Goal: Task Accomplishment & Management: Complete application form

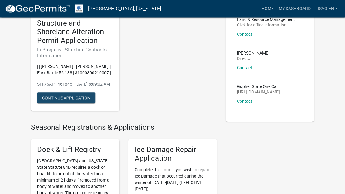
scroll to position [52, 0]
click at [84, 103] on button "Continue Application" at bounding box center [66, 97] width 58 height 11
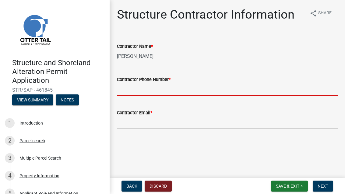
click at [221, 87] on input "Contractor Phone Number *" at bounding box center [227, 89] width 221 height 13
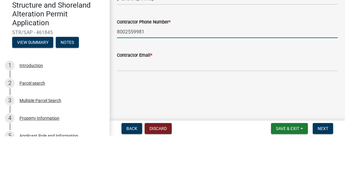
type input "8002559981"
click at [189, 116] on input "Contractor Email *" at bounding box center [227, 122] width 221 height 13
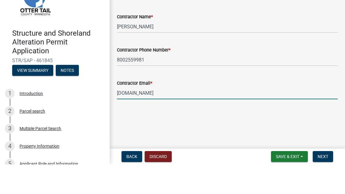
type input "[DOMAIN_NAME]"
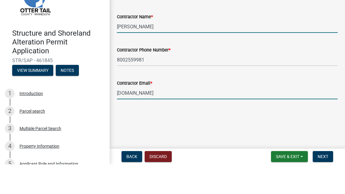
click at [180, 50] on input "[PERSON_NAME]" at bounding box center [227, 56] width 221 height 13
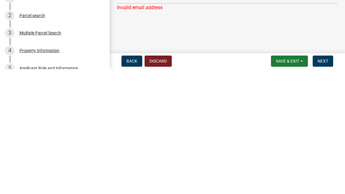
type input "[PERSON_NAME] buildings"
click at [288, 36] on main "Structure Contractor Information share Share Contractor Name * [PERSON_NAME] bu…" at bounding box center [228, 88] width 236 height 176
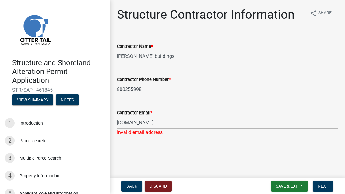
click at [238, 150] on main "Structure Contractor Information share Share Contractor Name * [PERSON_NAME] bu…" at bounding box center [228, 88] width 236 height 176
click at [113, 123] on div "Contractor Email * [DOMAIN_NAME] Invalid email address" at bounding box center [228, 119] width 230 height 36
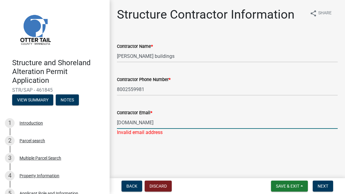
click at [119, 123] on input "[DOMAIN_NAME]" at bounding box center [227, 122] width 221 height 13
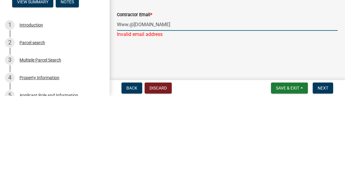
click at [121, 116] on input "Www.@[DOMAIN_NAME]" at bounding box center [227, 122] width 221 height 13
click at [130, 116] on input "Www.@[DOMAIN_NAME]" at bounding box center [227, 122] width 221 height 13
click at [185, 116] on input "[PERSON_NAME][EMAIL_ADDRESS][DOMAIN_NAME]" at bounding box center [227, 122] width 221 height 13
type input "Mi"
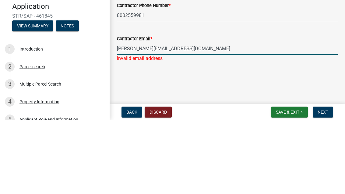
type input "[PERSON_NAME][EMAIL_ADDRESS][DOMAIN_NAME]"
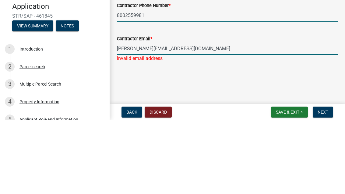
click at [178, 83] on input "8002559981" at bounding box center [227, 89] width 221 height 13
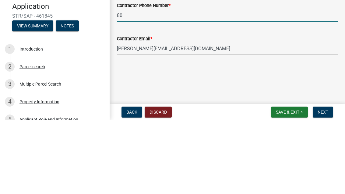
type input "8"
type input "2188473281"
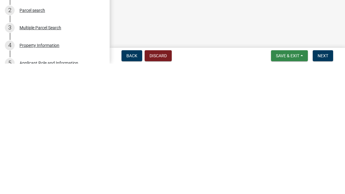
click at [291, 184] on span "Save & Exit" at bounding box center [287, 186] width 23 height 5
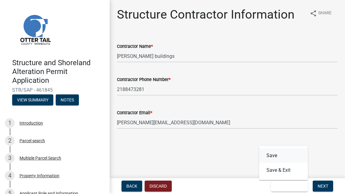
click at [274, 149] on button "Save" at bounding box center [283, 155] width 49 height 15
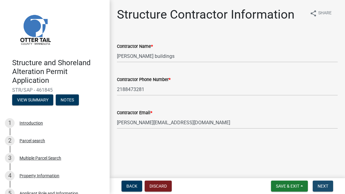
click at [326, 186] on span "Next" at bounding box center [323, 186] width 11 height 5
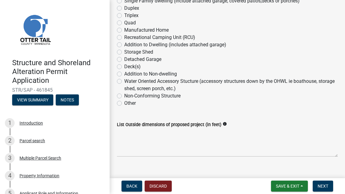
scroll to position [163, 0]
click at [159, 62] on label "Detached Garage" at bounding box center [142, 58] width 37 height 7
click at [128, 59] on input "Detached Garage" at bounding box center [126, 57] width 4 height 4
radio input "true"
click at [174, 77] on label "Addition to Non-dwelling" at bounding box center [150, 73] width 53 height 7
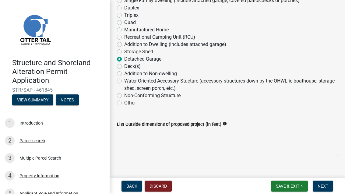
click at [128, 74] on input "Addition to Non-dwelling" at bounding box center [126, 72] width 4 height 4
radio input "true"
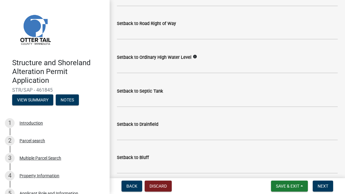
scroll to position [550, 0]
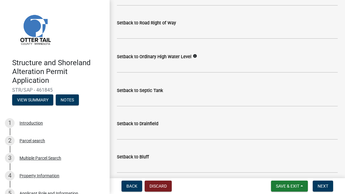
click at [248, 94] on div "Setback to Septic Tank" at bounding box center [227, 90] width 221 height 7
click at [223, 100] on input "Setback to Septic Tank" at bounding box center [227, 100] width 221 height 13
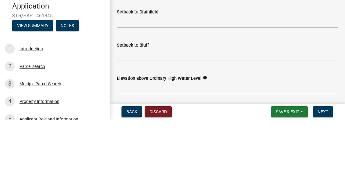
scroll to position [590, 0]
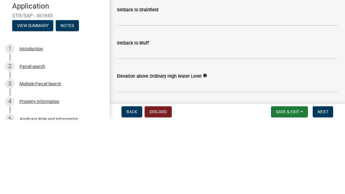
type input "14 ft"
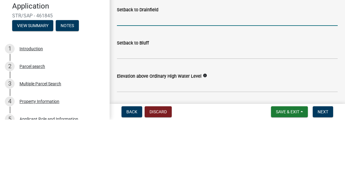
click at [229, 88] on input "Setback to Drainfield" at bounding box center [227, 94] width 221 height 13
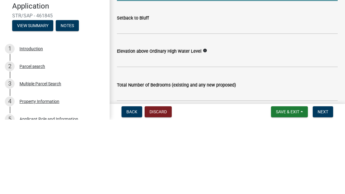
scroll to position [615, 0]
type input "N/A"
click at [222, 96] on input "Setback to Bluff" at bounding box center [227, 102] width 221 height 13
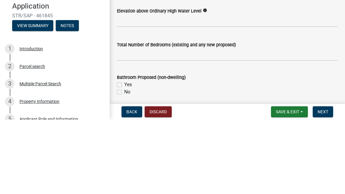
scroll to position [656, 0]
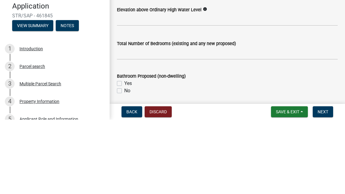
type input "N/A"
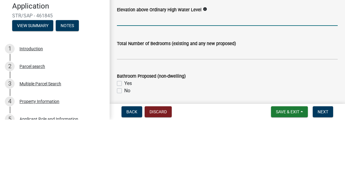
click at [251, 88] on input "text" at bounding box center [227, 94] width 221 height 13
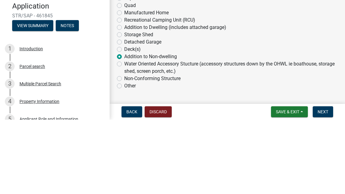
scroll to position [105, 0]
click at [222, 98] on label "Addition to Dwelling (includes attached garage)" at bounding box center [175, 101] width 102 height 7
click at [128, 98] on input "Addition to Dwelling (includes attached garage)" at bounding box center [126, 100] width 4 height 4
radio input "true"
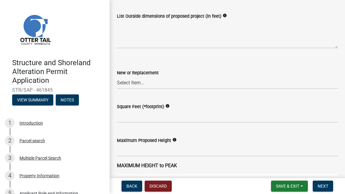
scroll to position [270, 0]
click at [245, 46] on textarea "List Outside dimensions of proposed project (in feet)" at bounding box center [227, 34] width 221 height 29
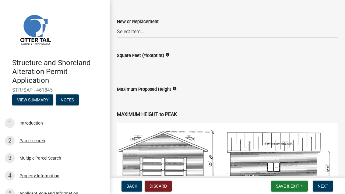
scroll to position [324, 0]
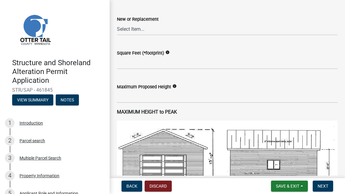
type textarea "32 x 12"
click at [267, 35] on select "Select Item... New Replacement" at bounding box center [227, 29] width 221 height 13
select select "c185e313-3403-4239-bd61-bb563c58a77a"
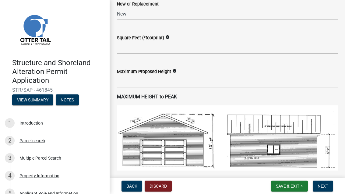
scroll to position [341, 0]
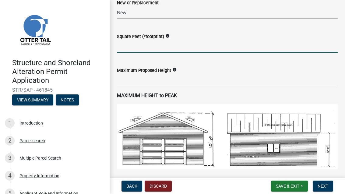
click at [277, 52] on input "text" at bounding box center [227, 46] width 221 height 13
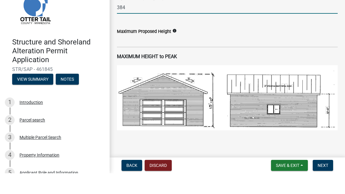
scroll to position [363, 0]
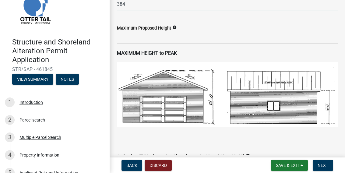
type input "384"
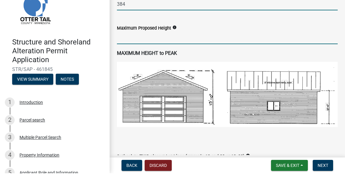
click at [221, 52] on input "text" at bounding box center [227, 58] width 221 height 13
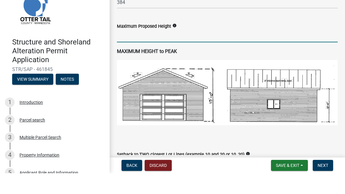
scroll to position [373, 0]
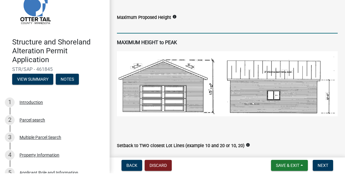
click at [227, 42] on input "text" at bounding box center [227, 48] width 221 height 13
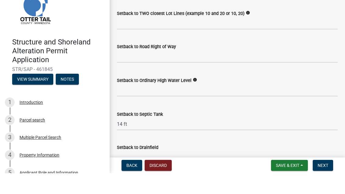
scroll to position [505, 0]
click at [274, 38] on input "Setback to TWO closest Lot Lines (example 10 and 20 or 10, 20)" at bounding box center [227, 44] width 221 height 13
type input "10"
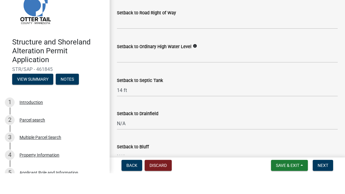
scroll to position [540, 0]
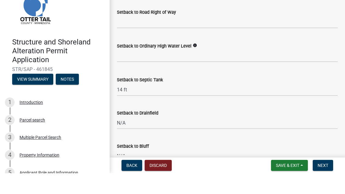
type input "20"
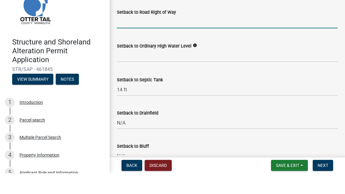
click at [223, 37] on input "text" at bounding box center [227, 43] width 221 height 13
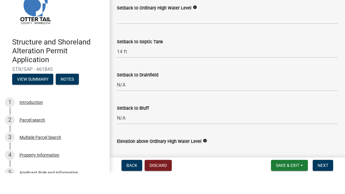
scroll to position [576, 0]
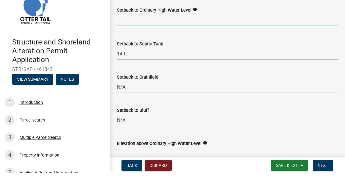
click at [263, 34] on input "text" at bounding box center [227, 40] width 221 height 13
type input "70"
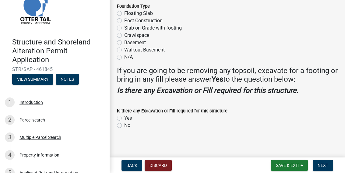
scroll to position [815, 0]
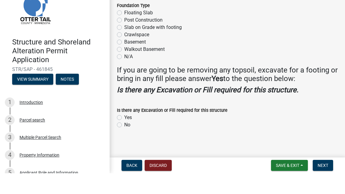
click at [148, 30] on label "Floating Slab" at bounding box center [138, 33] width 29 height 7
click at [128, 30] on input "Floating Slab" at bounding box center [126, 32] width 4 height 4
radio input "true"
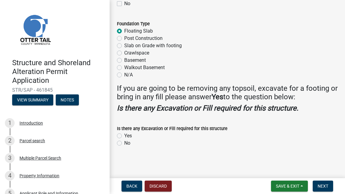
scroll to position [818, 0]
click at [159, 42] on label "Post Construction" at bounding box center [143, 37] width 38 height 7
click at [128, 38] on input "Post Construction" at bounding box center [126, 36] width 4 height 4
radio input "true"
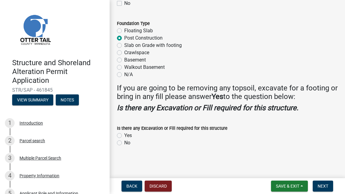
click at [126, 146] on label "No" at bounding box center [127, 142] width 6 height 7
click at [126, 143] on input "No" at bounding box center [126, 141] width 4 height 4
radio input "true"
click at [132, 131] on label "Is there any Excavation or Fill required for this structure" at bounding box center [172, 129] width 111 height 4
click at [124, 135] on label "Yes" at bounding box center [128, 135] width 8 height 7
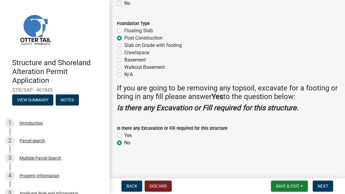
click at [124, 135] on input "Yes" at bounding box center [126, 134] width 4 height 4
radio input "true"
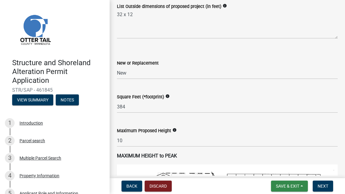
click at [294, 187] on span "Save & Exit" at bounding box center [287, 186] width 23 height 5
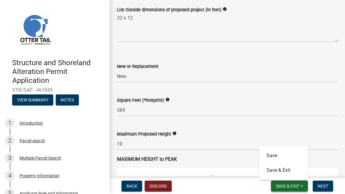
scroll to position [277, 0]
click at [287, 153] on button "Save" at bounding box center [283, 155] width 49 height 15
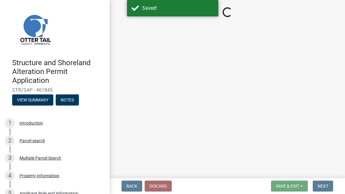
select select "c185e313-3403-4239-bd61-bb563c58a77a"
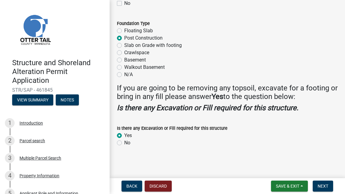
scroll to position [823, 0]
click at [325, 188] on span "Next" at bounding box center [323, 186] width 11 height 5
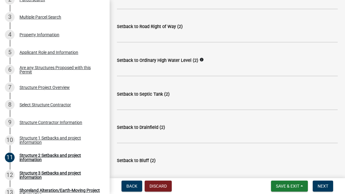
scroll to position [142, 0]
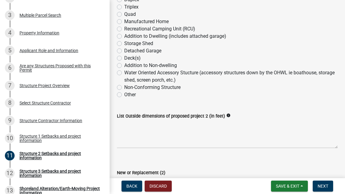
click at [140, 62] on label "Addition to Non-dwelling" at bounding box center [150, 65] width 53 height 7
click at [128, 62] on input "Addition to Non-dwelling" at bounding box center [126, 64] width 4 height 4
radio input "true"
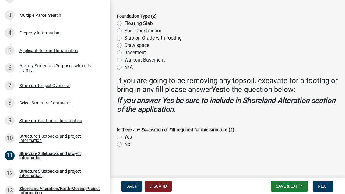
scroll to position [690, 0]
click at [75, 171] on div "Structure 3 Setbacks and project information" at bounding box center [60, 173] width 80 height 9
click at [35, 173] on div "Structure 3 Setbacks and project information" at bounding box center [60, 173] width 80 height 9
click at [327, 188] on span "Next" at bounding box center [323, 186] width 11 height 5
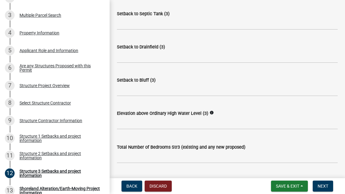
scroll to position [485, 0]
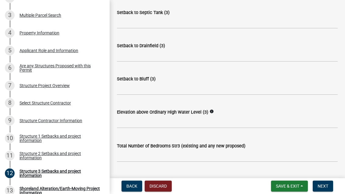
click at [323, 189] on span "Next" at bounding box center [323, 186] width 11 height 5
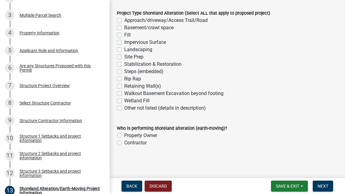
scroll to position [169, 0]
click at [151, 136] on label "Property Owner" at bounding box center [140, 135] width 33 height 7
click at [128, 136] on input "Property Owner" at bounding box center [126, 134] width 4 height 4
radio input "true"
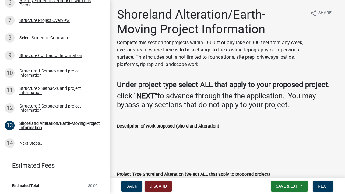
scroll to position [0, 0]
